Goal: Use online tool/utility: Utilize a website feature to perform a specific function

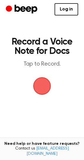
click at [45, 82] on span "button" at bounding box center [41, 85] width 31 height 31
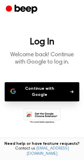
click at [43, 88] on button "Continue with Google" at bounding box center [42, 91] width 75 height 19
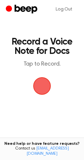
click at [47, 85] on span "button" at bounding box center [42, 86] width 33 height 33
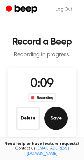
click at [54, 115] on button "Save" at bounding box center [55, 118] width 23 height 23
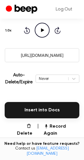
scroll to position [83, 0]
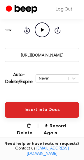
click at [41, 111] on button "Insert into Docs" at bounding box center [42, 110] width 75 height 16
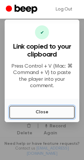
click at [41, 109] on button "Close" at bounding box center [41, 112] width 65 height 13
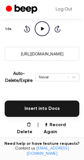
scroll to position [0, 0]
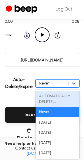
click at [52, 87] on div "option AUTOMATICALLY DELETE... focused disabled, 1 of 6. 6 results available. U…" at bounding box center [58, 83] width 44 height 8
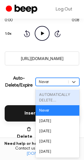
click at [13, 91] on div "Auto-Delete/Expire option AUTOMATICALLY DELETE... focused disabled, 1 of 6. 6 r…" at bounding box center [42, 81] width 75 height 23
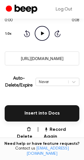
scroll to position [0, 0]
